Goal: Transaction & Acquisition: Book appointment/travel/reservation

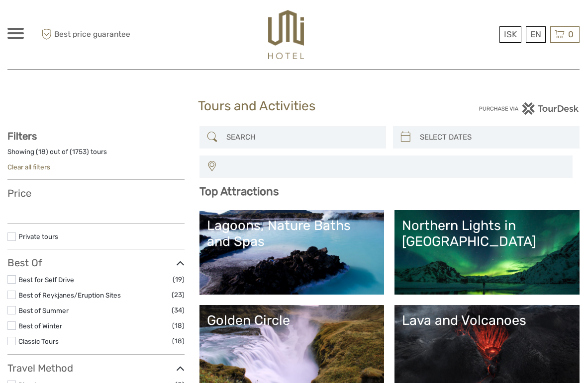
select select
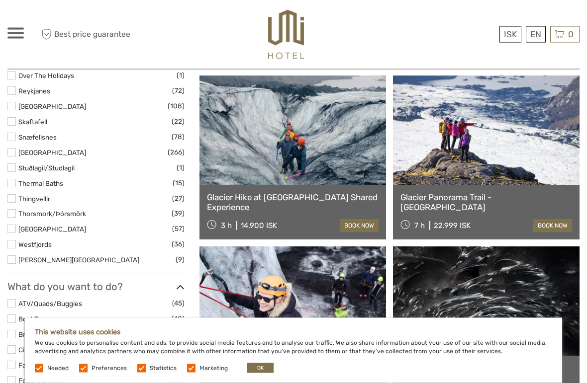
scroll to position [692, 0]
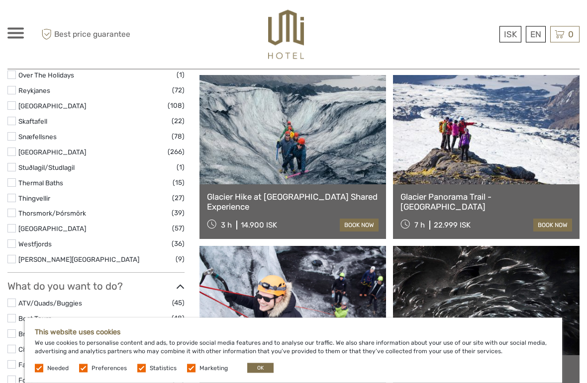
click at [476, 146] on link at bounding box center [486, 130] width 186 height 109
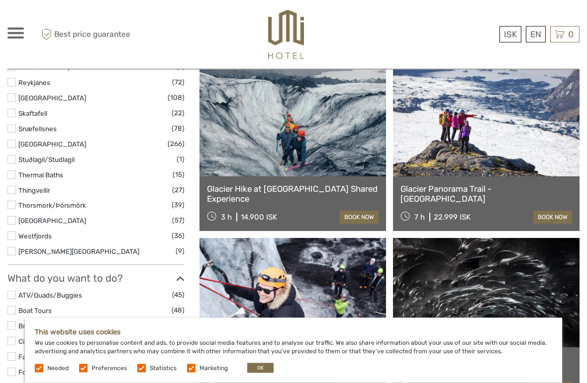
scroll to position [694, 0]
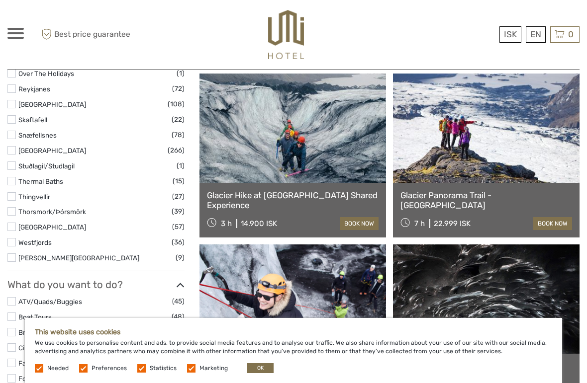
click at [249, 152] on link at bounding box center [292, 128] width 186 height 109
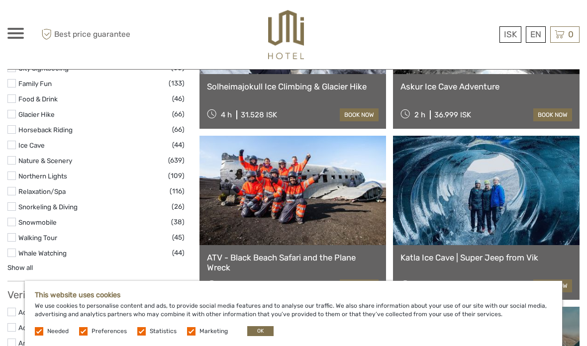
scroll to position [978, 0]
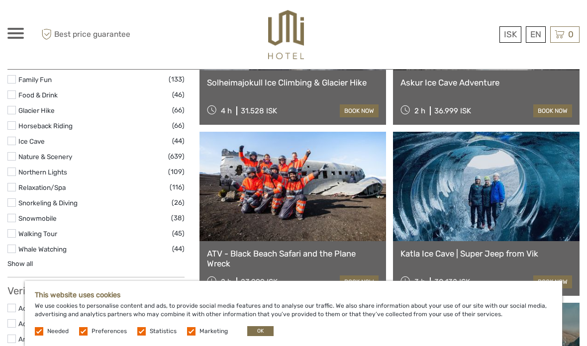
click at [307, 249] on link "ATV - Black Beach Safari and the Plane Wreck" at bounding box center [293, 259] width 172 height 20
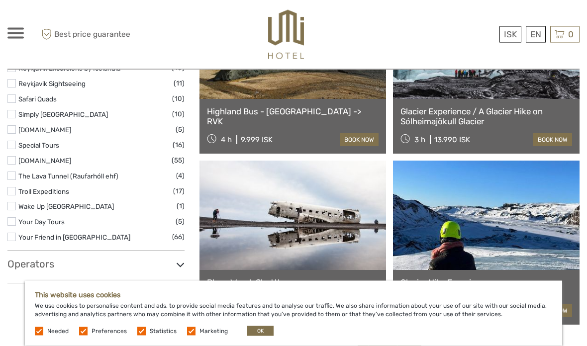
scroll to position [1635, 0]
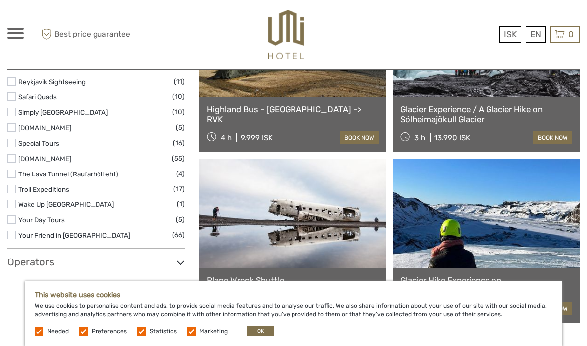
click at [268, 230] on link at bounding box center [292, 213] width 186 height 109
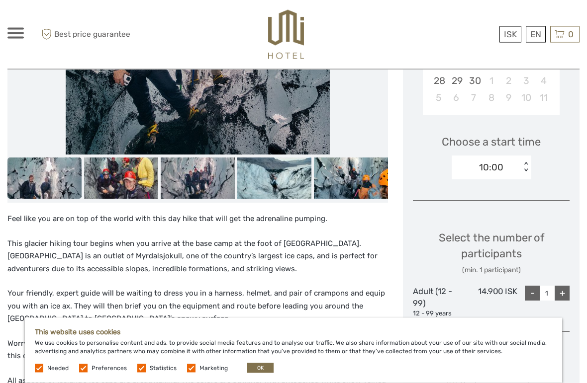
scroll to position [295, 0]
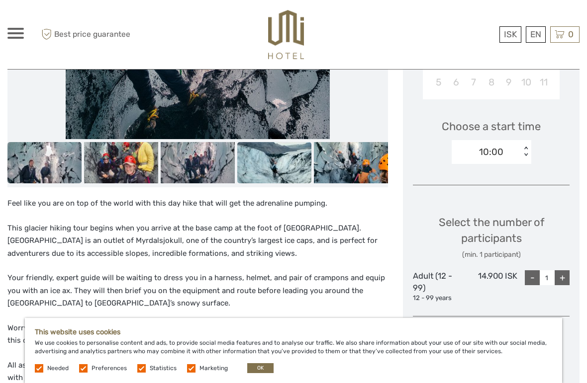
click at [278, 157] on img at bounding box center [274, 163] width 74 height 42
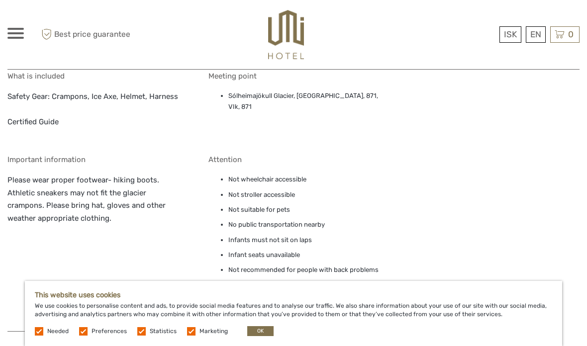
scroll to position [1029, 0]
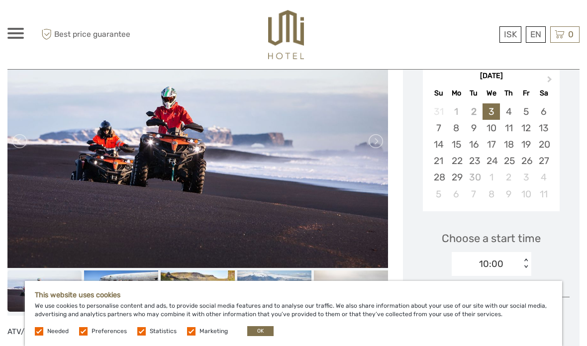
scroll to position [177, 0]
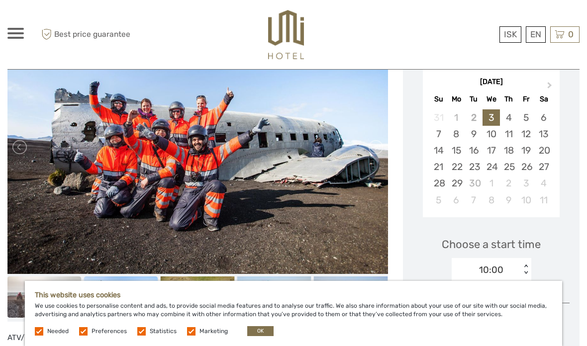
click at [44, 296] on img at bounding box center [44, 297] width 74 height 42
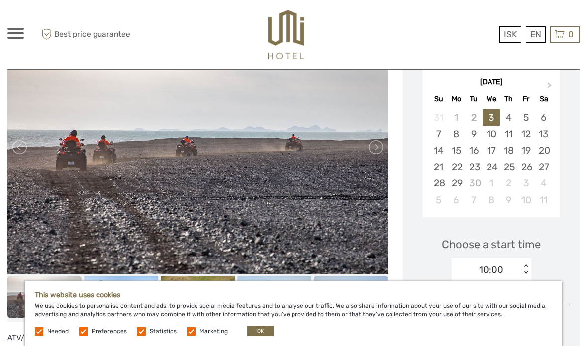
click at [335, 304] on img at bounding box center [351, 297] width 74 height 42
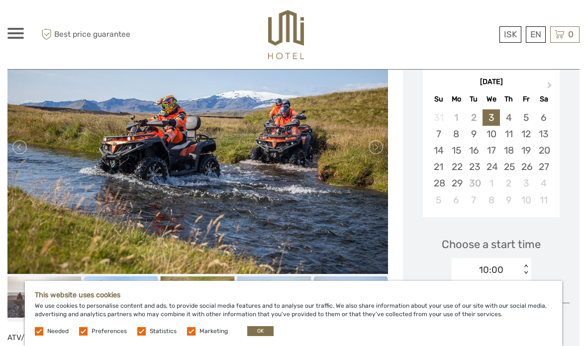
click at [125, 297] on img at bounding box center [121, 297] width 74 height 42
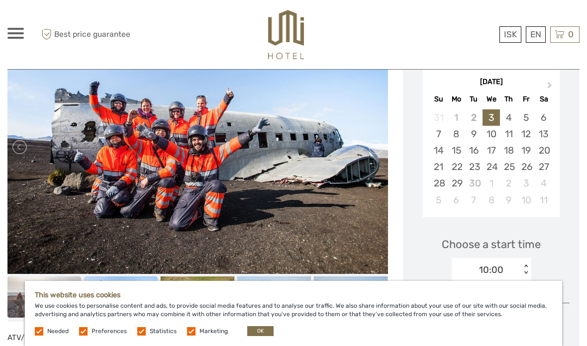
click at [51, 300] on img at bounding box center [44, 297] width 74 height 42
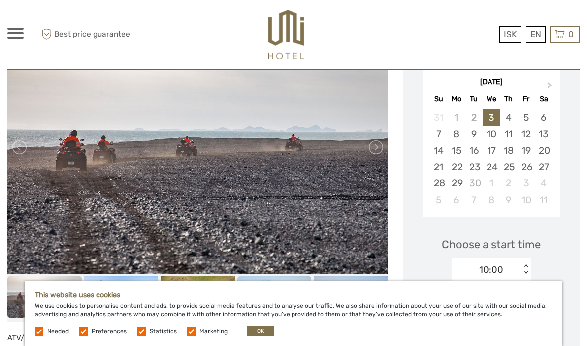
click at [276, 305] on img at bounding box center [274, 297] width 74 height 42
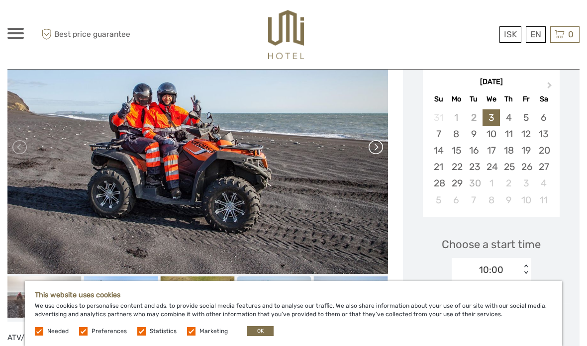
click at [377, 143] on link at bounding box center [375, 147] width 16 height 16
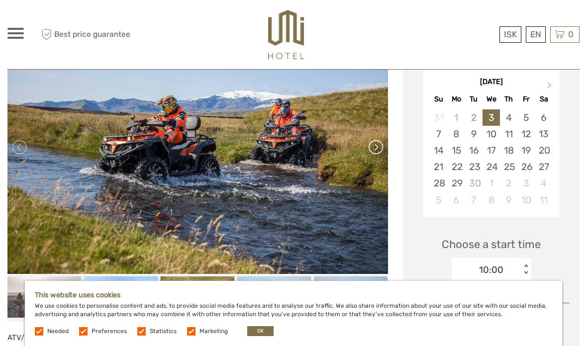
click at [379, 143] on link at bounding box center [375, 147] width 16 height 16
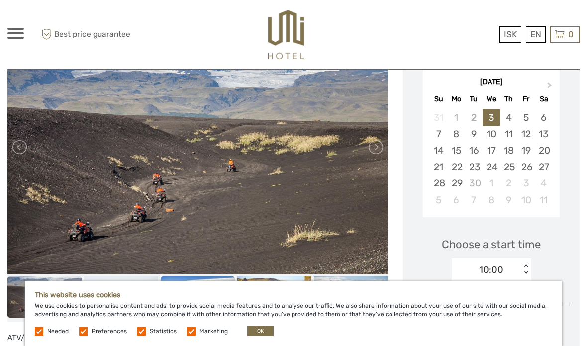
click at [190, 304] on img at bounding box center [198, 297] width 74 height 42
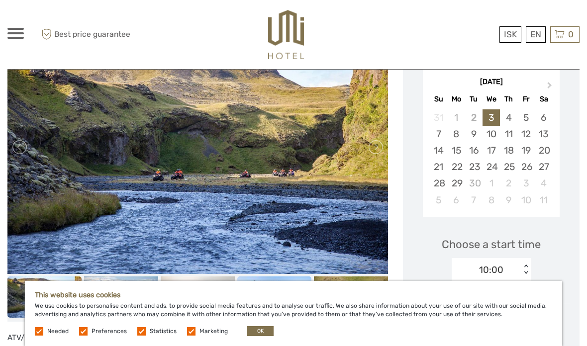
click at [282, 293] on img at bounding box center [274, 297] width 74 height 42
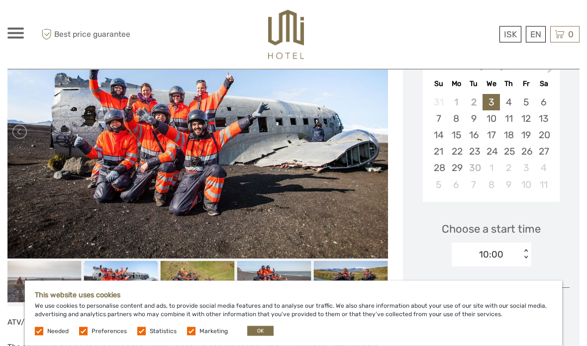
scroll to position [192, 0]
click at [22, 130] on link at bounding box center [20, 132] width 16 height 16
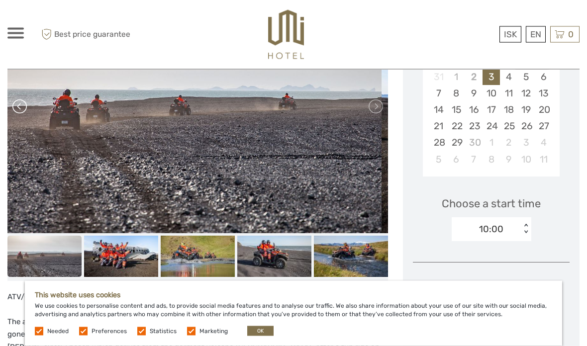
scroll to position [212, 0]
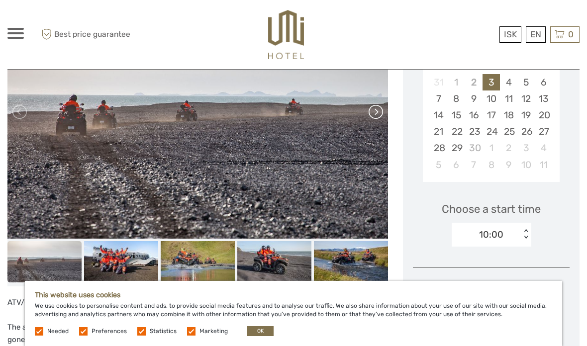
click at [377, 106] on link at bounding box center [375, 112] width 16 height 16
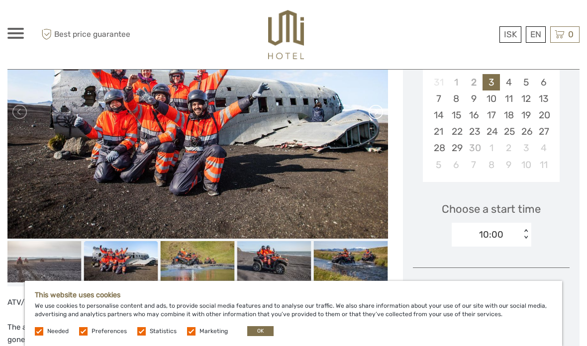
scroll to position [207, 0]
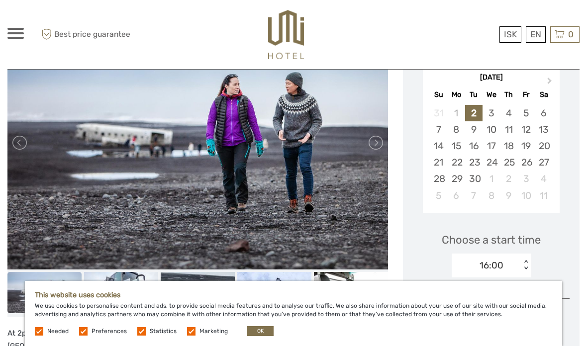
scroll to position [183, 0]
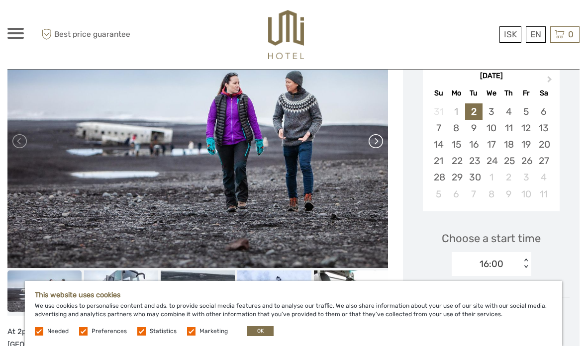
click at [379, 146] on link at bounding box center [375, 141] width 16 height 16
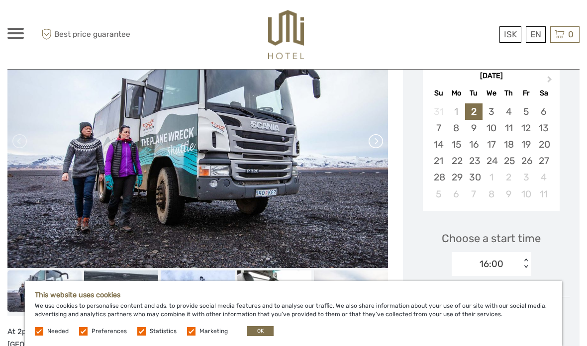
click at [376, 136] on link at bounding box center [375, 141] width 16 height 16
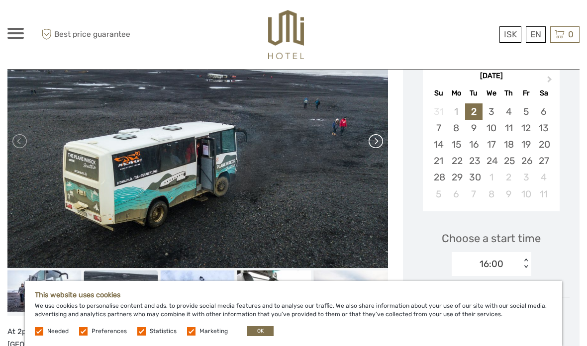
click at [367, 136] on link at bounding box center [375, 141] width 16 height 16
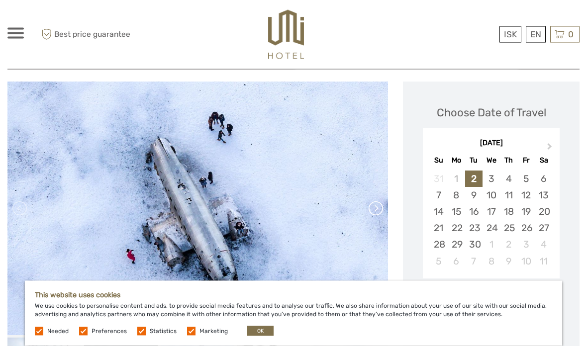
scroll to position [0, 0]
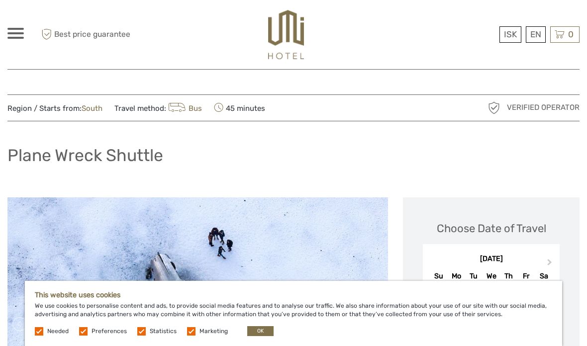
click at [15, 33] on span at bounding box center [15, 33] width 16 height 2
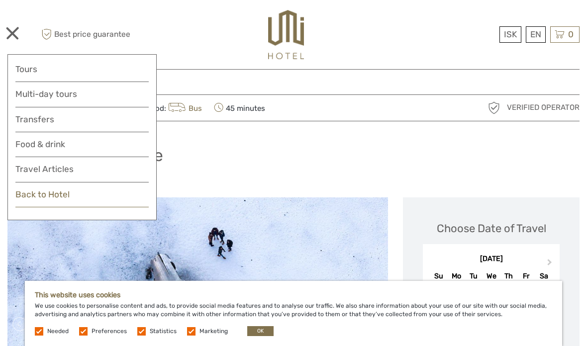
click at [99, 192] on link "Back to Hotel" at bounding box center [81, 197] width 133 height 20
